Goal: Find contact information: Find contact information

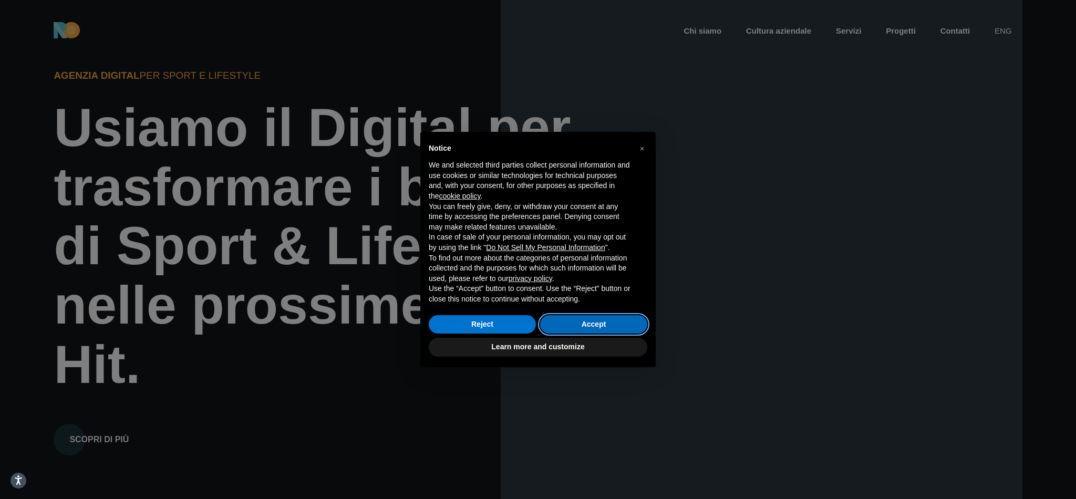
click at [575, 321] on button "Accept" at bounding box center [593, 324] width 107 height 19
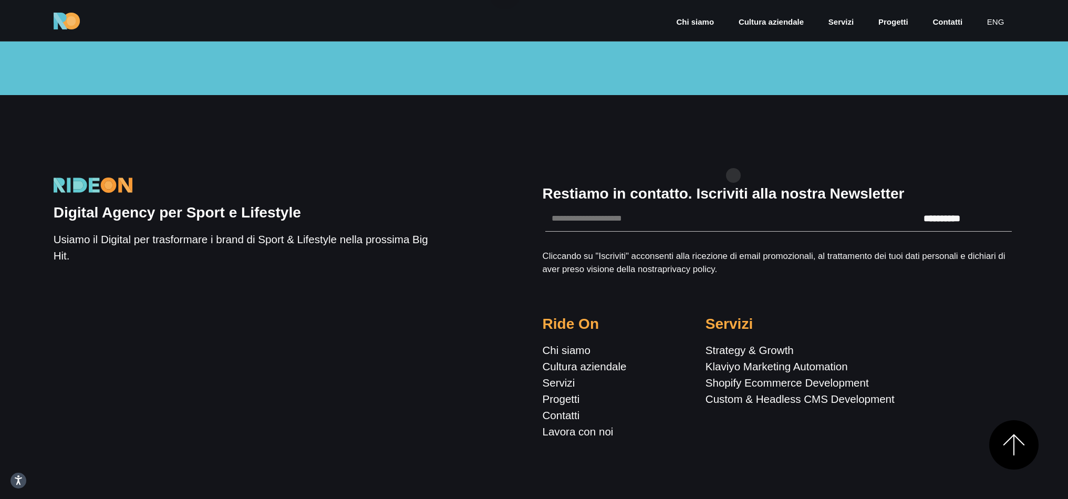
scroll to position [4126, 0]
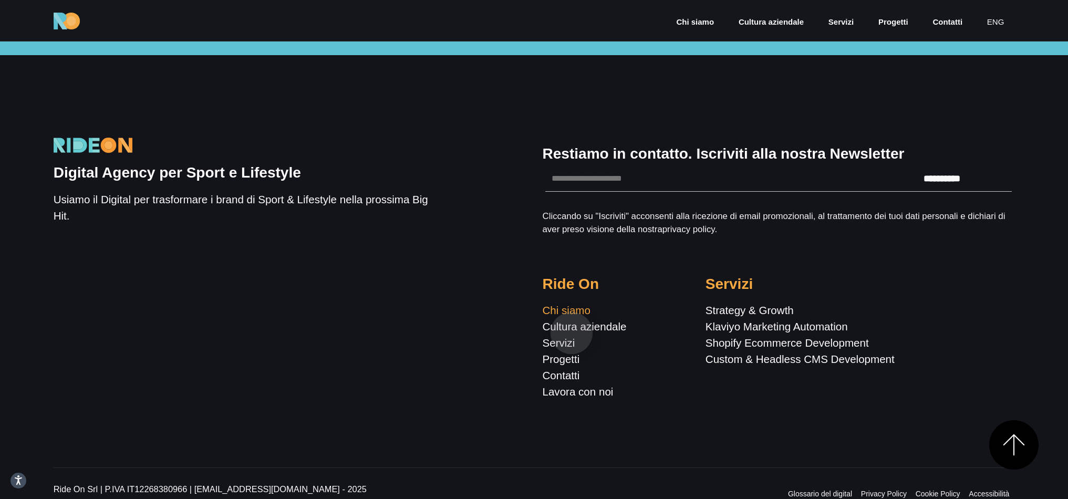
click at [571, 316] on link "Chi siamo" at bounding box center [567, 310] width 48 height 12
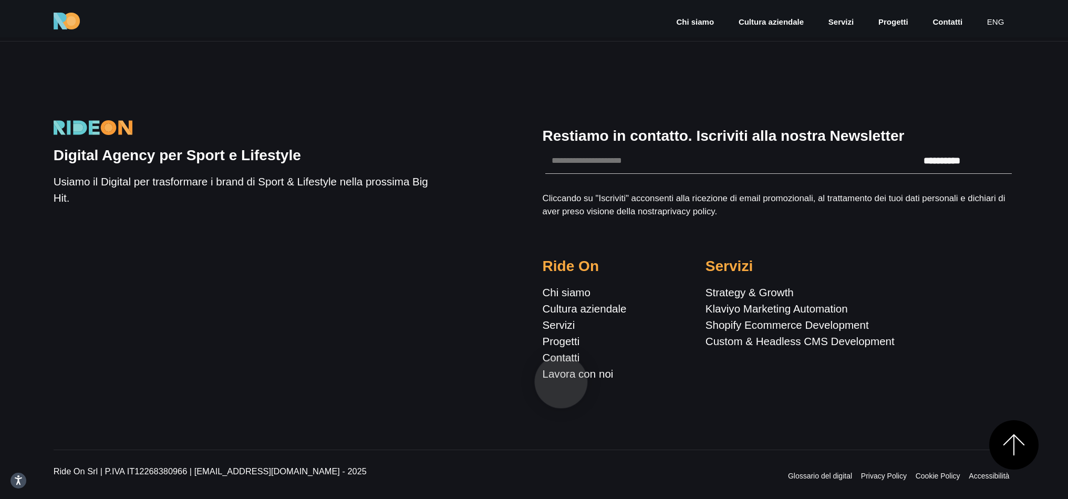
scroll to position [4512, 0]
click at [956, 22] on link "Contatti" at bounding box center [947, 22] width 32 height 12
